Goal: Task Accomplishment & Management: Manage account settings

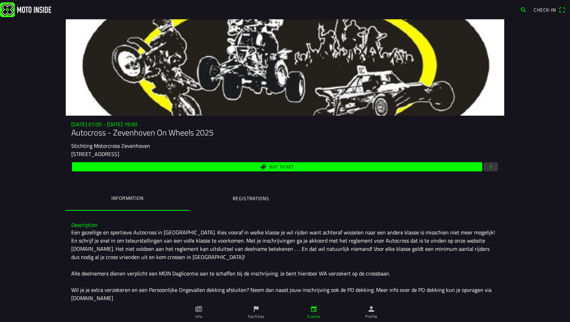
click at [488, 163] on span "button" at bounding box center [490, 166] width 6 height 9
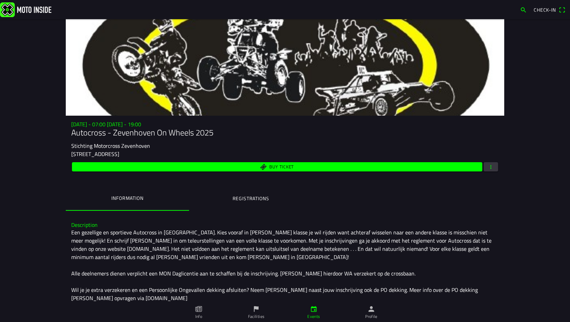
click at [488, 165] on span "button" at bounding box center [490, 166] width 6 height 9
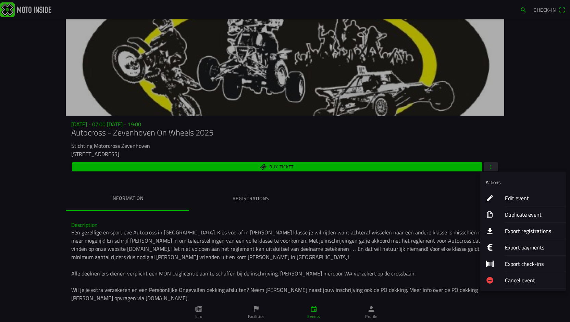
click at [509, 197] on ion-label "Edit event" at bounding box center [532, 198] width 55 height 8
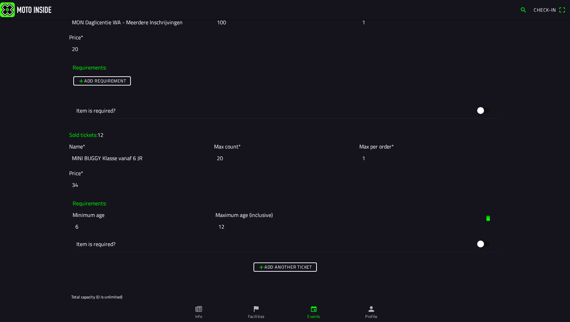
scroll to position [1746, 0]
